Goal: Register for event/course

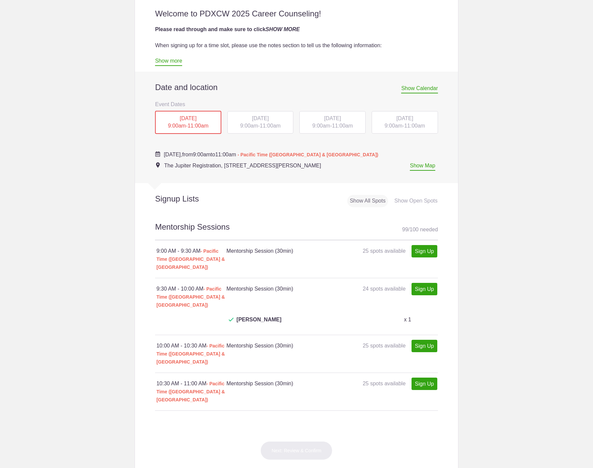
scroll to position [229, 0]
click at [165, 65] on link "Show more" at bounding box center [168, 62] width 27 height 8
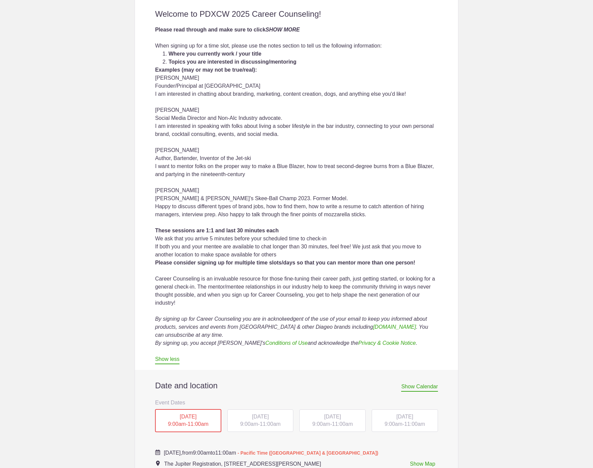
scroll to position [478, 0]
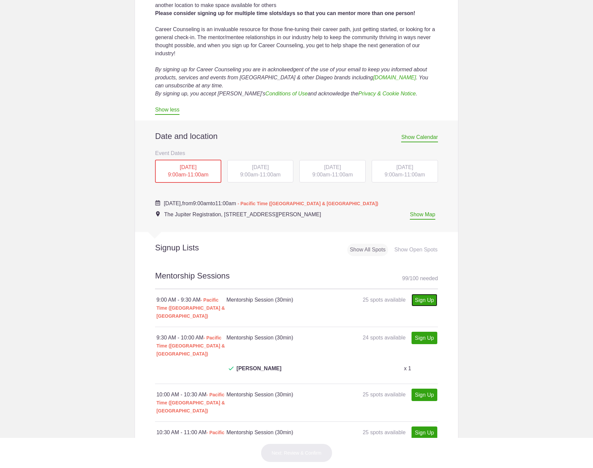
click at [420, 301] on link "Sign Up" at bounding box center [424, 300] width 26 height 12
type input "1"
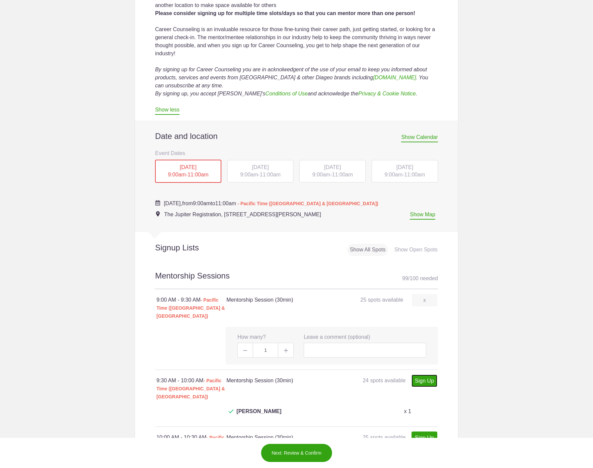
click at [421, 375] on link "Sign Up" at bounding box center [424, 380] width 26 height 12
type input "1"
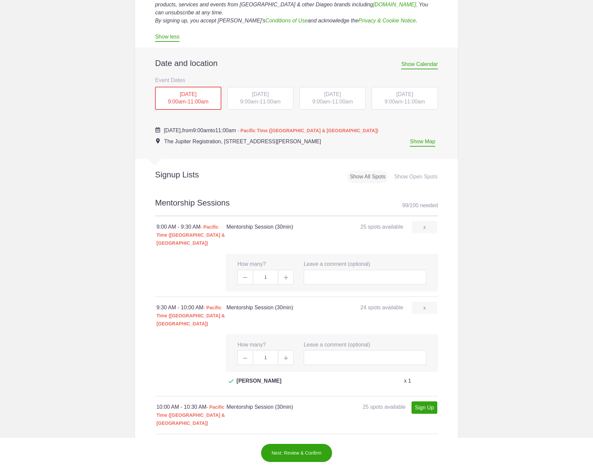
scroll to position [619, 0]
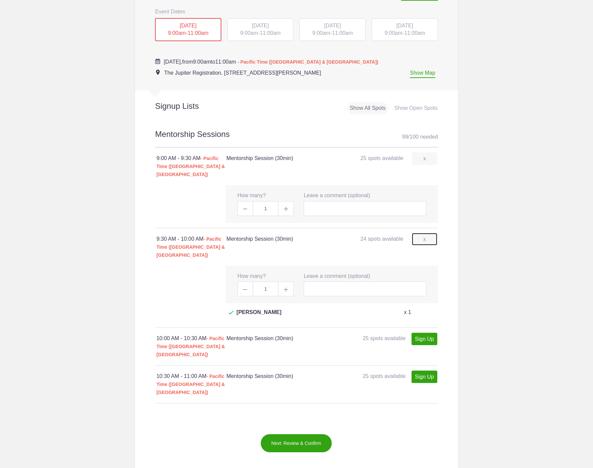
click at [426, 238] on link "x" at bounding box center [424, 239] width 25 height 12
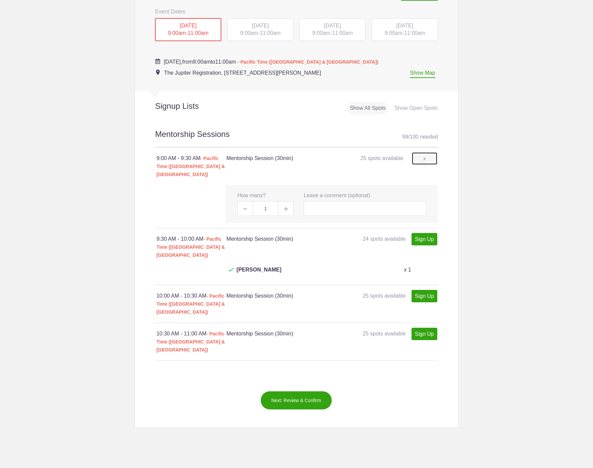
click at [418, 157] on link "x" at bounding box center [424, 158] width 25 height 12
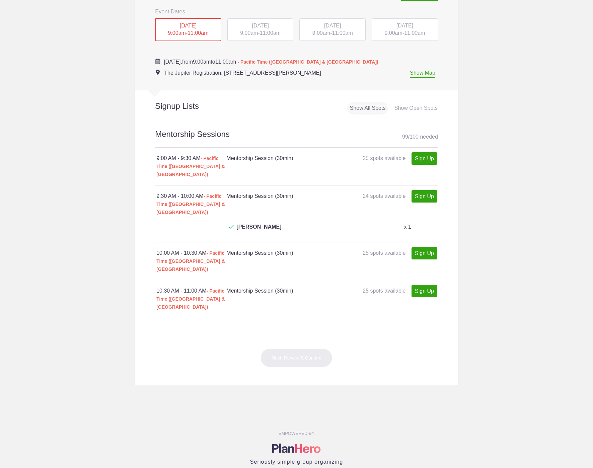
click at [259, 40] on div "[DATE] 9:00am - 11:00am" at bounding box center [260, 29] width 66 height 23
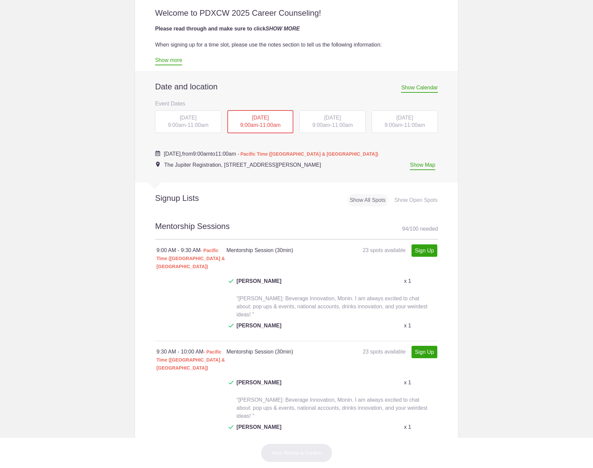
scroll to position [239, 0]
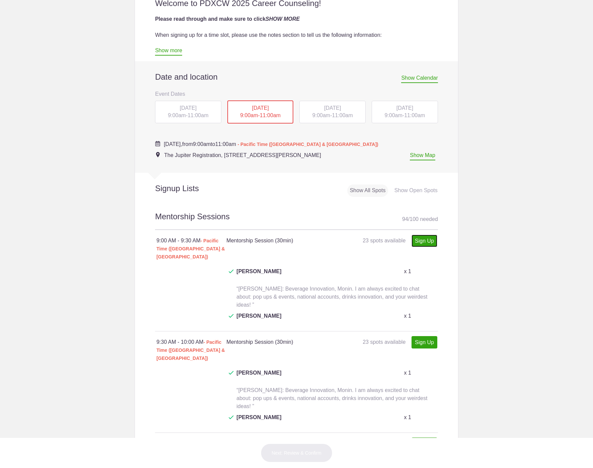
click at [424, 241] on link "Sign Up" at bounding box center [424, 241] width 26 height 12
type input "1"
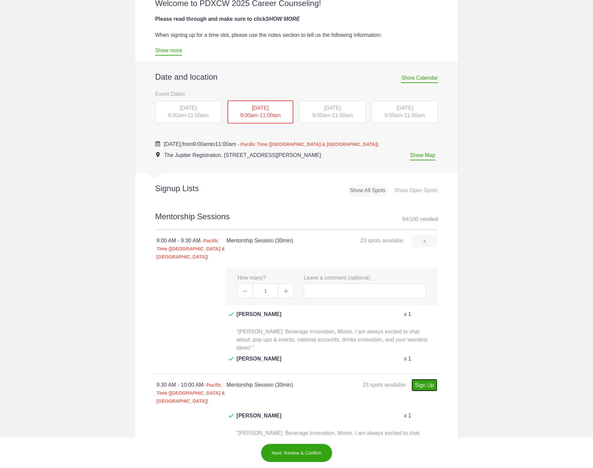
click at [430, 379] on link "Sign Up" at bounding box center [424, 385] width 26 height 12
type input "1"
click at [339, 283] on input "text" at bounding box center [364, 290] width 122 height 15
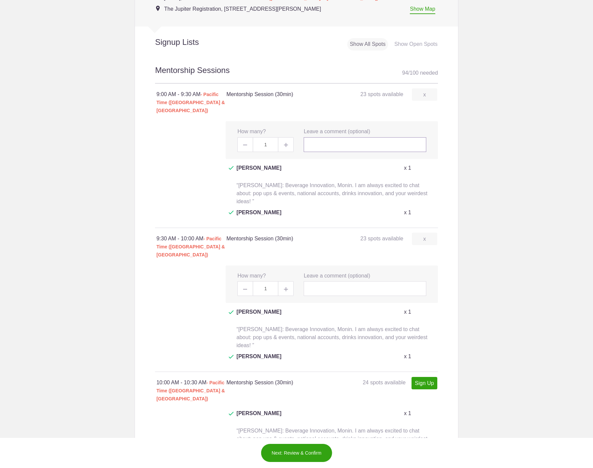
scroll to position [417, 0]
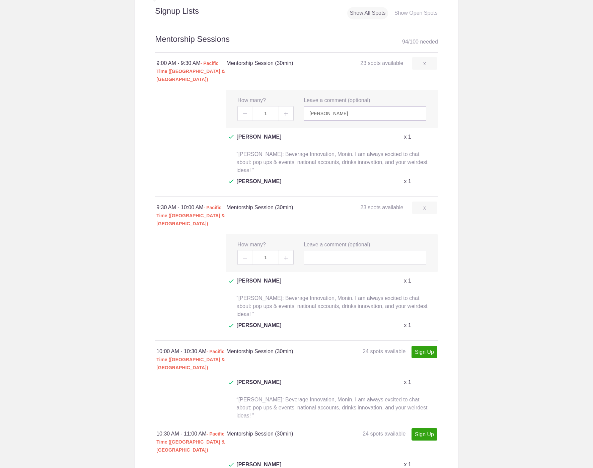
type input "[PERSON_NAME]"
click at [356, 106] on input "Director of Operations, Cambridge Street Hospitality Group - Happy to chat abou…" at bounding box center [364, 113] width 122 height 15
type input "Director of Operations, Cambridge Street Hospitality Group - Happy to chat abou…"
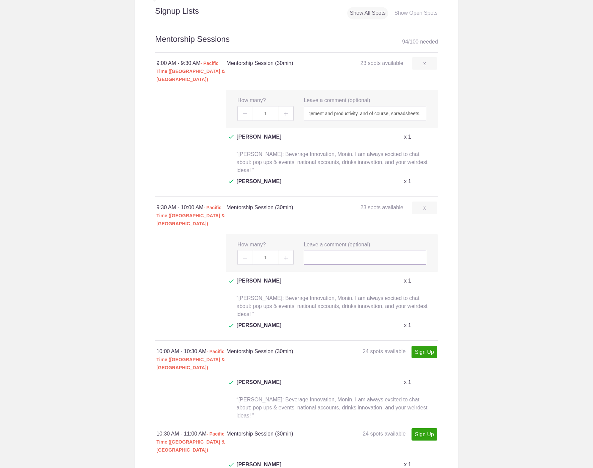
click at [379, 250] on input "text" at bounding box center [364, 257] width 122 height 15
paste input "Director of Operations, Cambridge Street Hospitality Group - Happy to chat abou…"
type input "Director of Operations, Cambridge Street Hospitality Group - Happy to chat abou…"
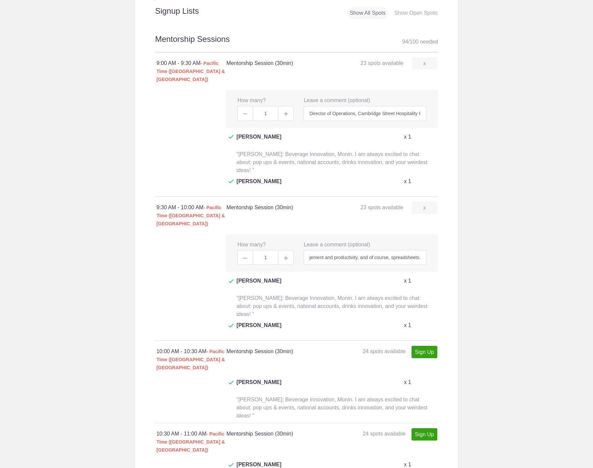
click at [473, 234] on body "</div></div> Help Login Sign up for Free Login Loading page Loading page Diageo…" at bounding box center [296, 234] width 593 height 468
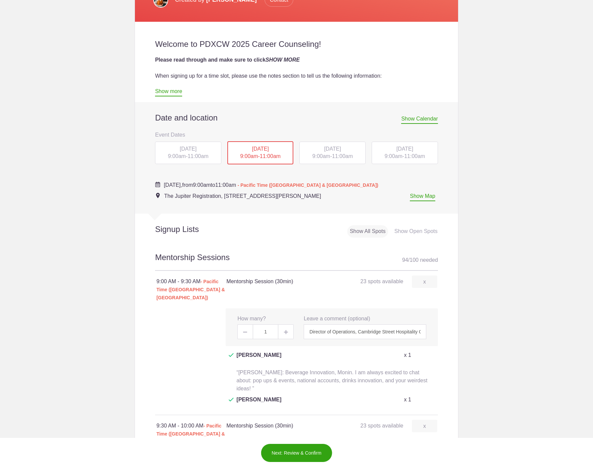
scroll to position [198, 0]
click at [327, 154] on div "[DATE] 9:00am - 11:00am" at bounding box center [332, 153] width 66 height 23
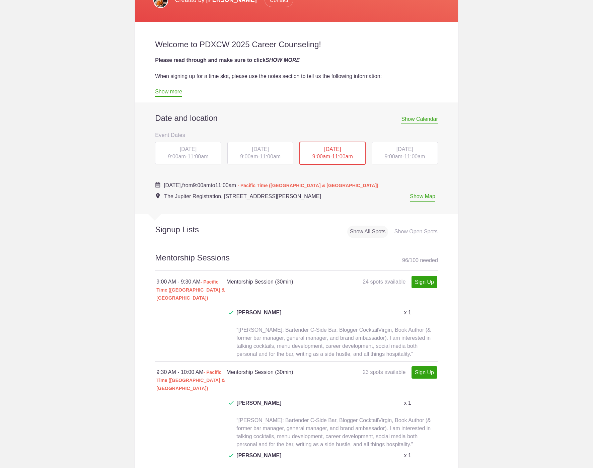
click at [279, 153] on div "[DATE] 9:00am - 11:00am" at bounding box center [260, 153] width 66 height 23
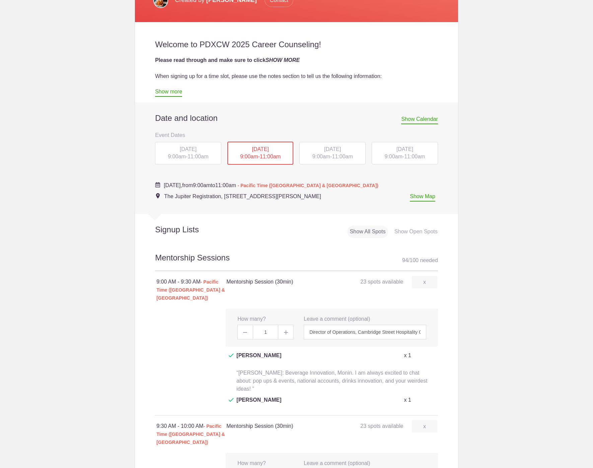
click at [332, 155] on span "11:00am" at bounding box center [342, 157] width 21 height 6
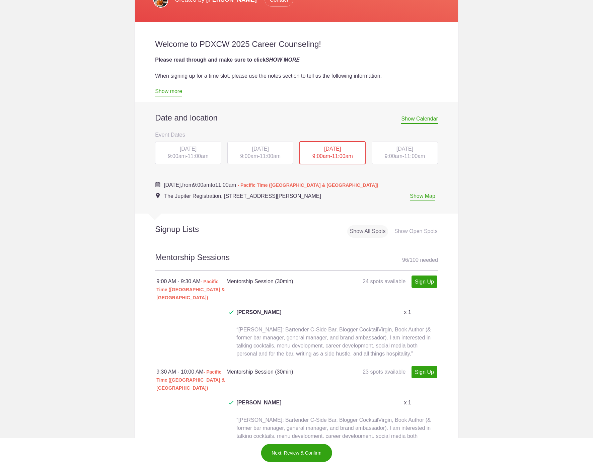
scroll to position [194, 0]
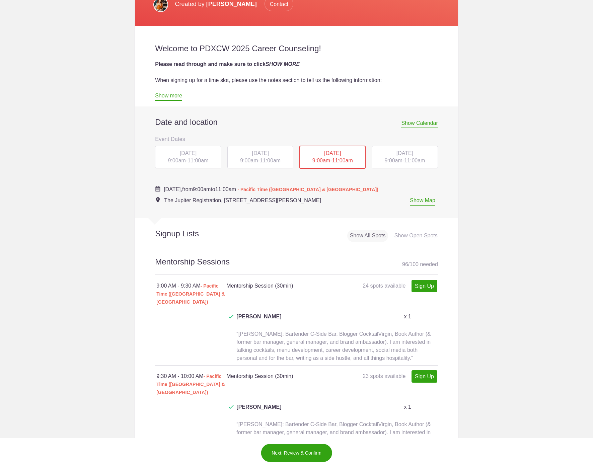
click at [407, 152] on span "[DATE]" at bounding box center [404, 153] width 17 height 6
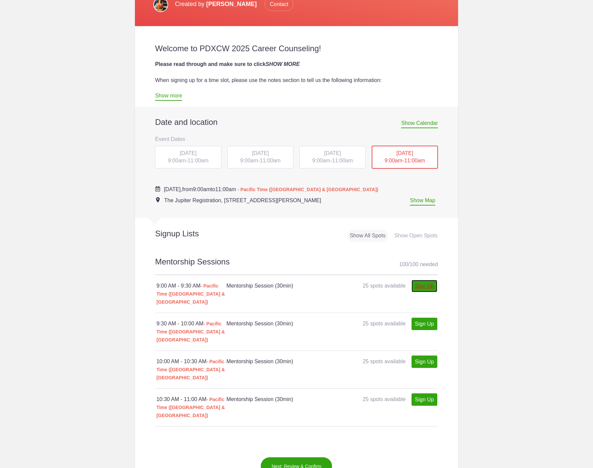
click at [417, 281] on link "Sign Up" at bounding box center [424, 286] width 26 height 12
type input "1"
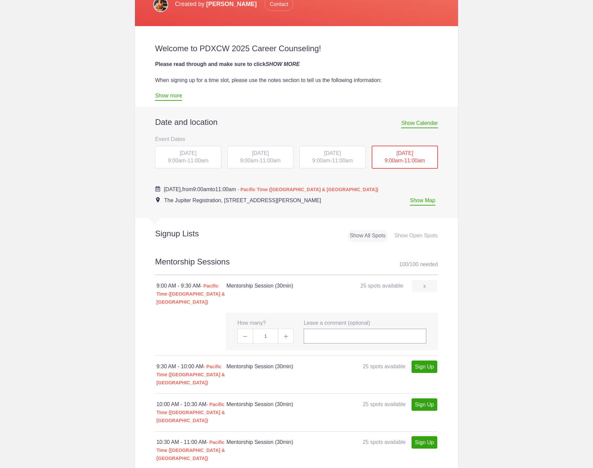
click at [392, 330] on input "text" at bounding box center [364, 336] width 122 height 15
paste input "Director of Operations, Cambridge Street Hospitality Group - Happy to chat abou…"
type input "Director of Operations, Cambridge Street Hospitality Group - Happy to chat abou…"
click at [426, 361] on link "Sign Up" at bounding box center [424, 366] width 26 height 12
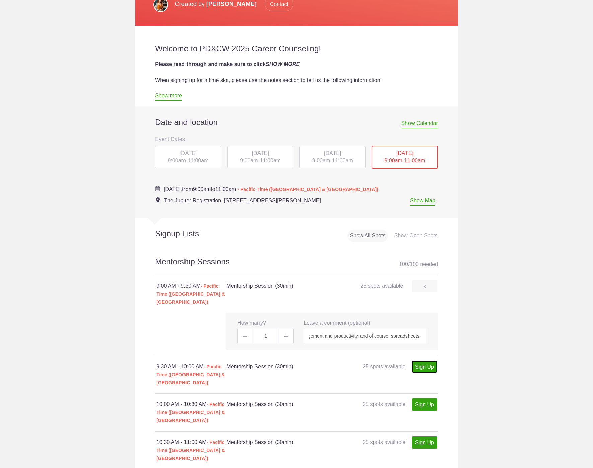
type input "1"
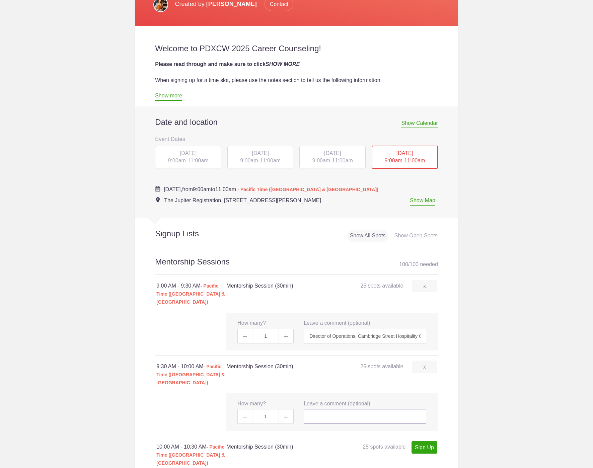
click at [364, 409] on input "text" at bounding box center [364, 416] width 122 height 15
paste input "Director of Operations, Cambridge Street Hospitality Group - Happy to chat abou…"
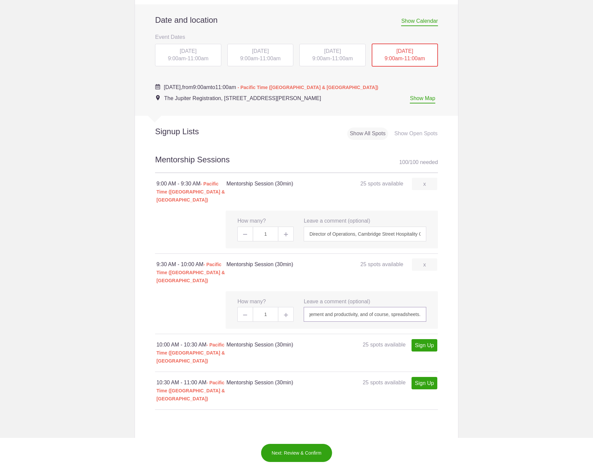
scroll to position [365, 0]
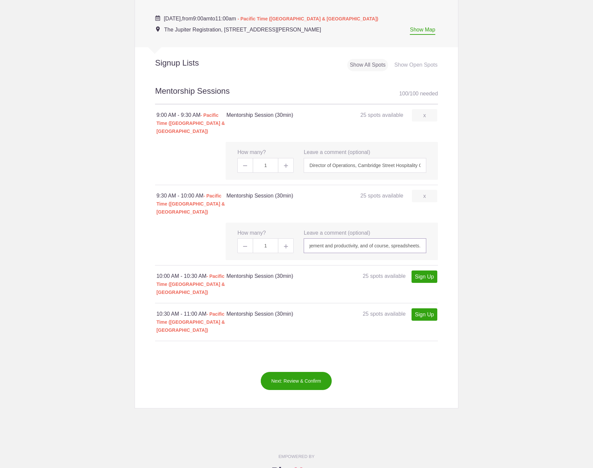
type input "Director of Operations, Cambridge Street Hospitality Group - Happy to chat abou…"
click at [320, 371] on button "Next: Review & Confirm" at bounding box center [296, 380] width 72 height 19
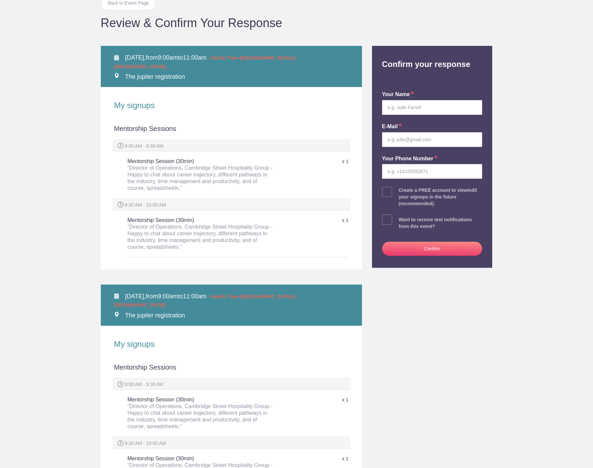
scroll to position [13, 0]
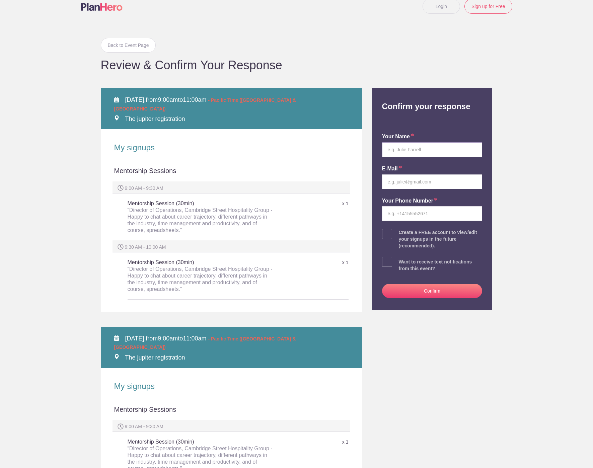
click at [428, 153] on input "text" at bounding box center [432, 149] width 100 height 15
type input "[PERSON_NAME]"
type input "[PERSON_NAME][EMAIL_ADDRESS][DOMAIN_NAME]"
type input "5593938243"
click at [432, 178] on input "[PERSON_NAME][EMAIL_ADDRESS][DOMAIN_NAME]" at bounding box center [432, 181] width 100 height 15
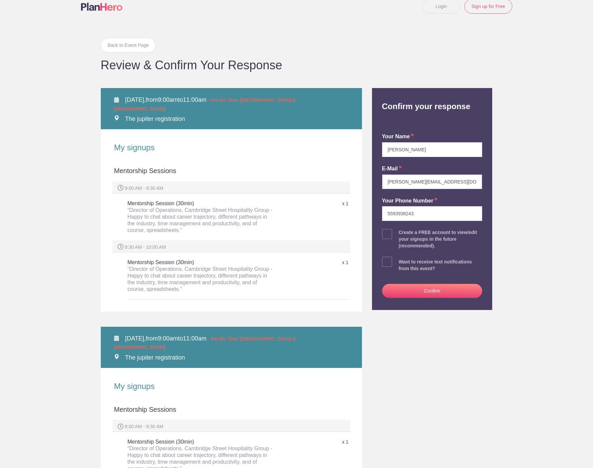
click at [432, 178] on input "[PERSON_NAME][EMAIL_ADDRESS][DOMAIN_NAME]" at bounding box center [432, 181] width 100 height 15
type input "[EMAIL_ADDRESS][DOMAIN_NAME]"
click at [543, 213] on body "Login Sign up for Free Login Back to Event Page Back to Event Page Review & Con…" at bounding box center [296, 234] width 593 height 468
click at [383, 233] on span at bounding box center [387, 234] width 10 height 10
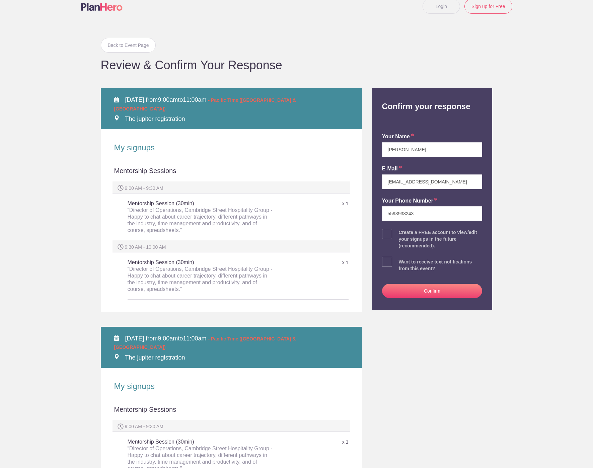
click at [400, 233] on input "checkbox" at bounding box center [450, 232] width 100 height 4
checkbox input "true"
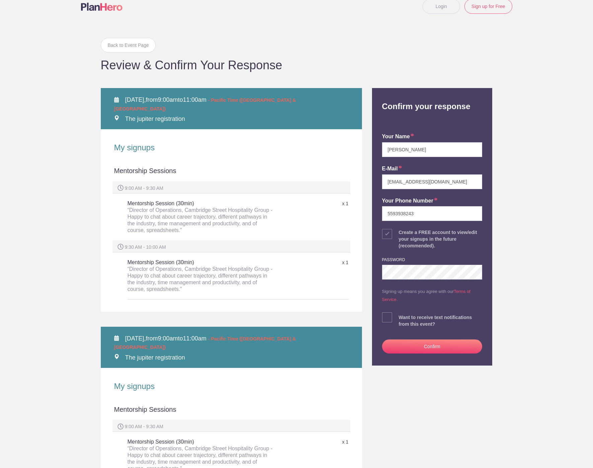
scroll to position [193, 0]
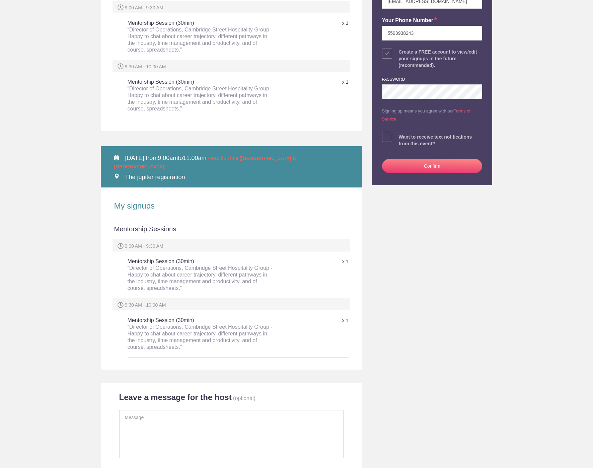
click at [384, 139] on span at bounding box center [387, 137] width 10 height 10
click at [400, 138] on input "checkbox" at bounding box center [450, 135] width 100 height 4
checkbox input "true"
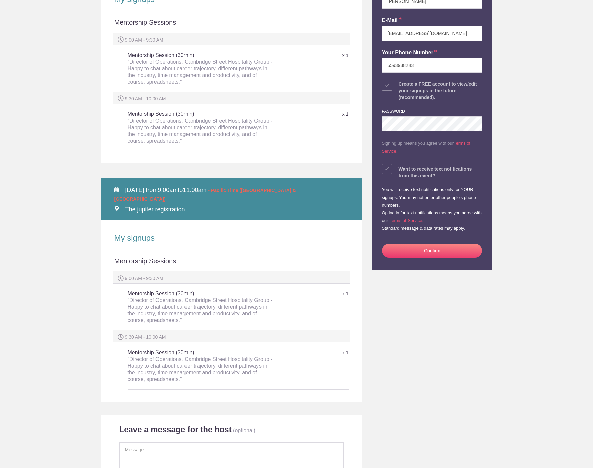
scroll to position [195, 0]
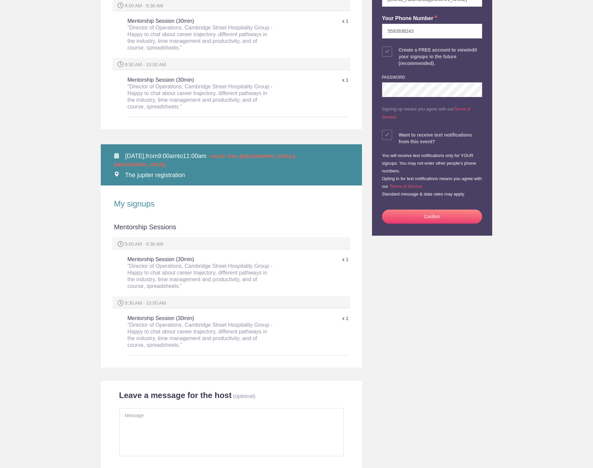
click at [441, 219] on button "Confirm" at bounding box center [432, 216] width 100 height 14
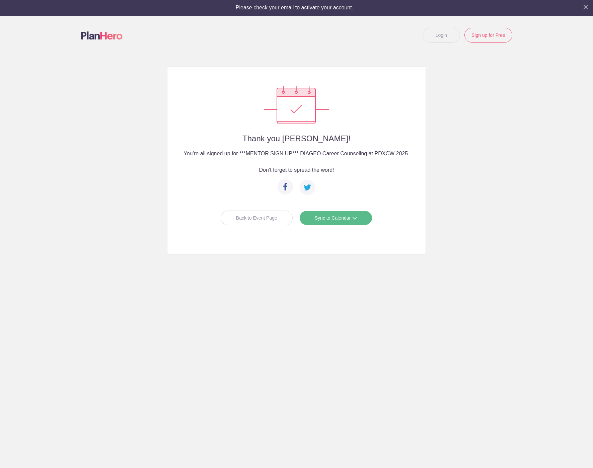
click at [345, 213] on link "Sync to Calendar" at bounding box center [335, 217] width 73 height 15
click at [344, 235] on link "Google Calendar" at bounding box center [333, 232] width 60 height 13
